Goal: Navigation & Orientation: Find specific page/section

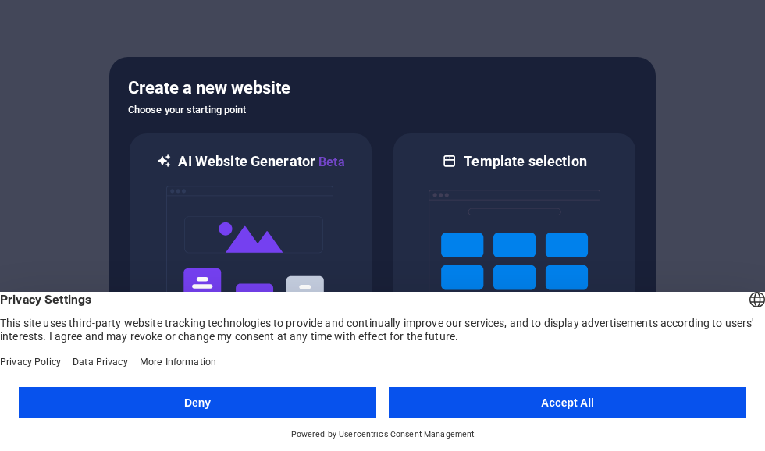
click at [515, 404] on button "Accept All" at bounding box center [568, 402] width 358 height 31
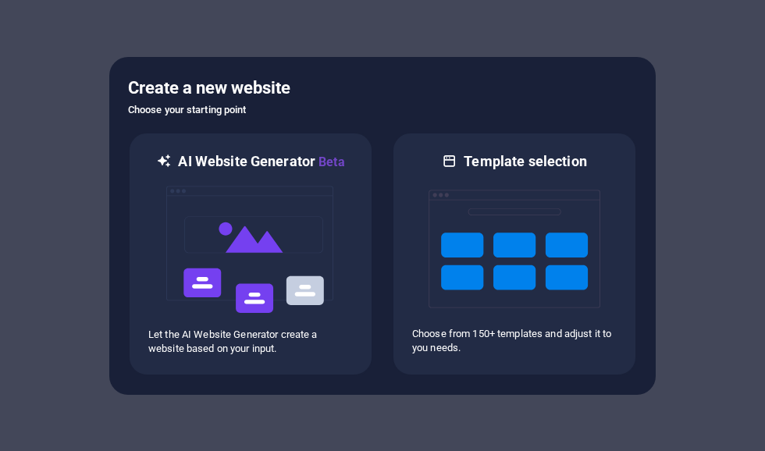
click at [522, 415] on div at bounding box center [382, 225] width 765 height 451
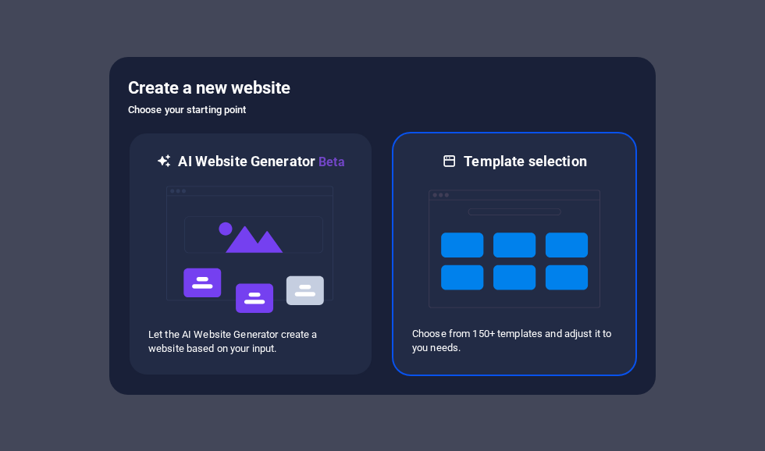
click at [553, 265] on img at bounding box center [515, 249] width 172 height 156
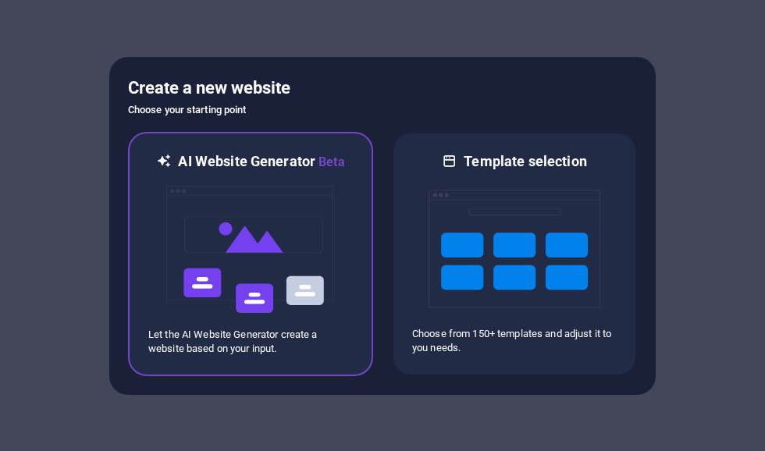
click at [304, 274] on img at bounding box center [251, 250] width 172 height 156
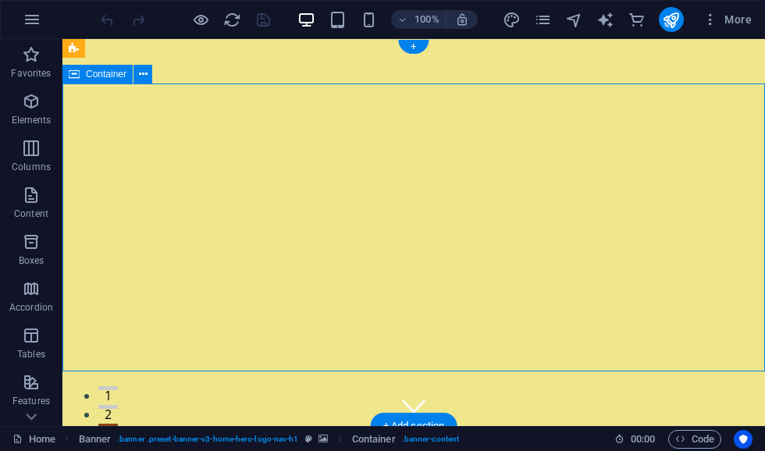
click at [30, 13] on icon "button" at bounding box center [32, 19] width 19 height 19
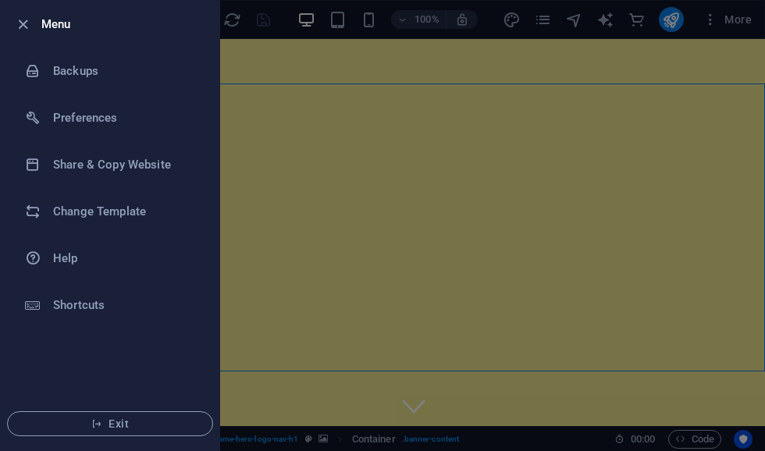
click at [41, 28] on h6 "Menu" at bounding box center [124, 24] width 166 height 19
click at [85, 411] on button "Exit" at bounding box center [110, 423] width 206 height 25
click at [86, 422] on span "Exit" at bounding box center [110, 424] width 180 height 12
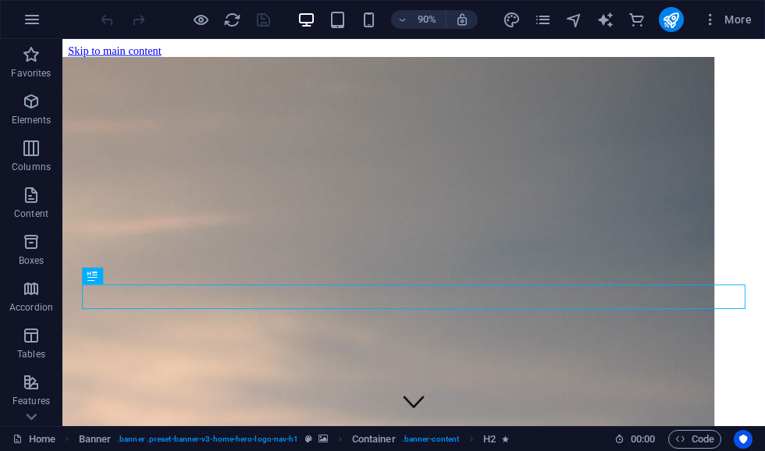
click at [739, 17] on span "More" at bounding box center [727, 20] width 49 height 16
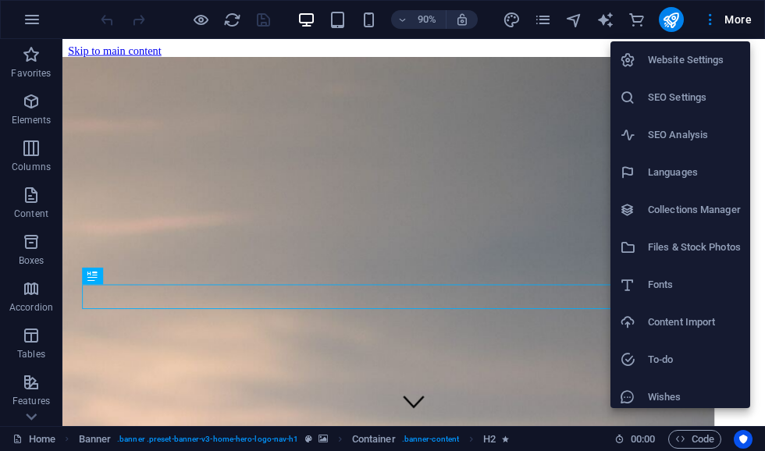
click at [668, 19] on div at bounding box center [382, 225] width 765 height 451
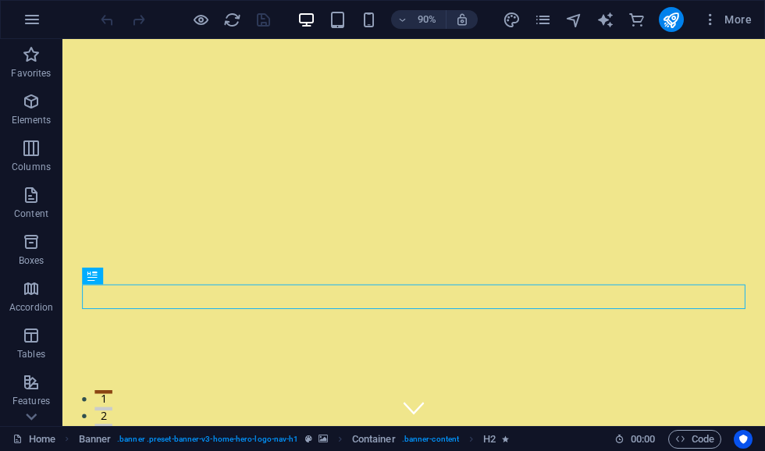
click at [668, 21] on icon "publish" at bounding box center [671, 20] width 18 height 18
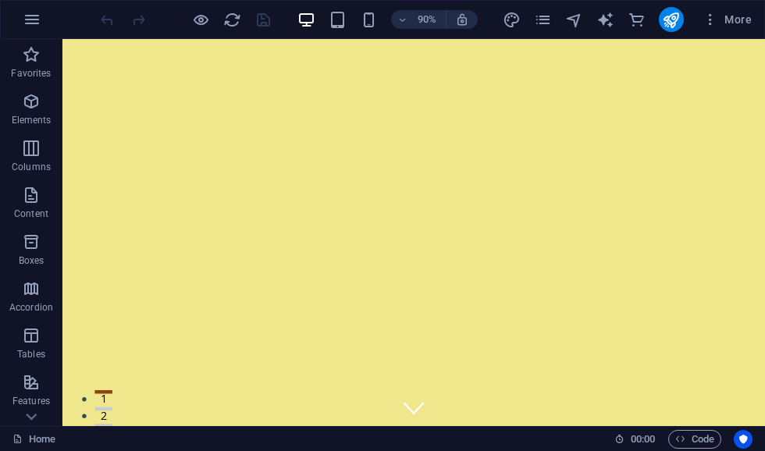
click at [673, 20] on icon "publish" at bounding box center [671, 20] width 18 height 18
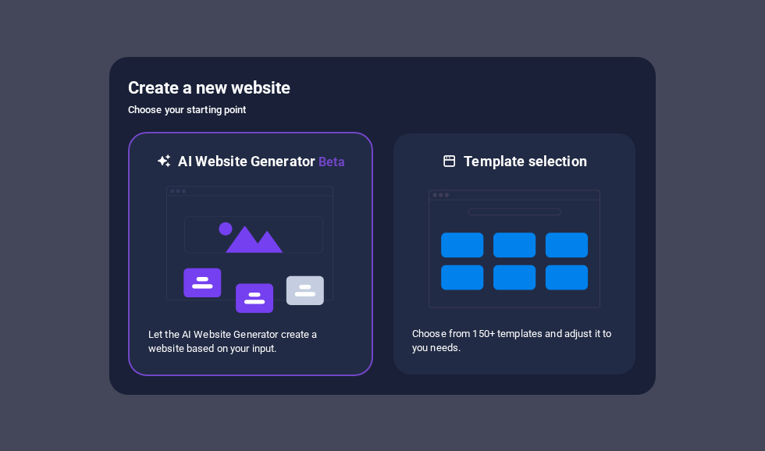
click at [334, 248] on img at bounding box center [251, 250] width 172 height 156
